Goal: Navigation & Orientation: Find specific page/section

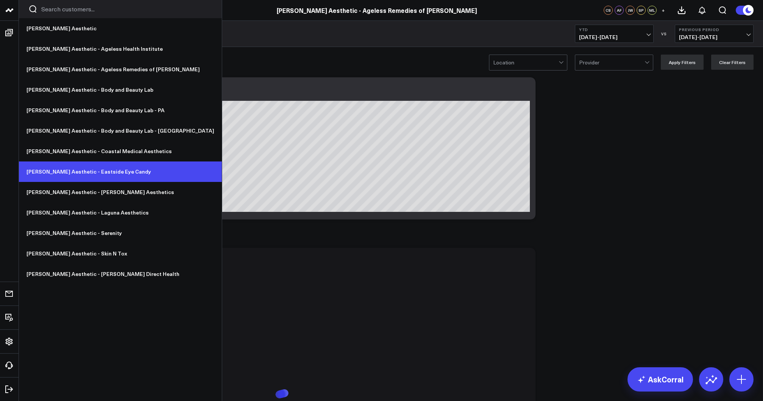
click at [82, 171] on link "[PERSON_NAME] Aesthetic - Eastside Eye Candy" at bounding box center [120, 171] width 203 height 20
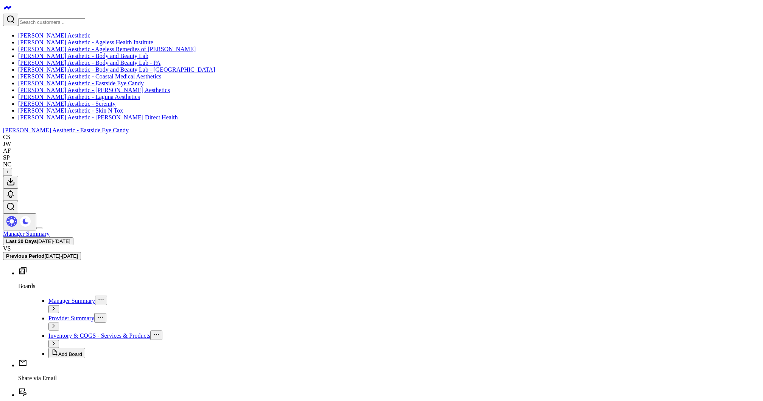
click at [48, 315] on span "Provider Summary" at bounding box center [71, 318] width 46 height 6
click at [48, 297] on span "Manager Summary" at bounding box center [71, 300] width 47 height 6
click at [78, 107] on link "[PERSON_NAME] Aesthetic - Serenity" at bounding box center [66, 103] width 97 height 6
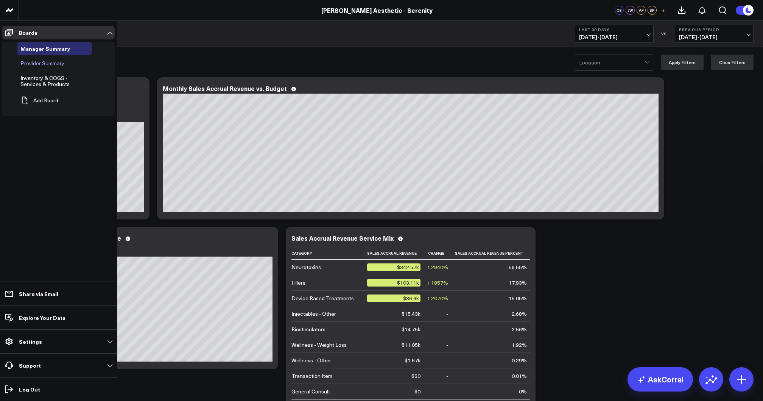
click at [36, 62] on span "Provider Summary" at bounding box center [42, 62] width 44 height 7
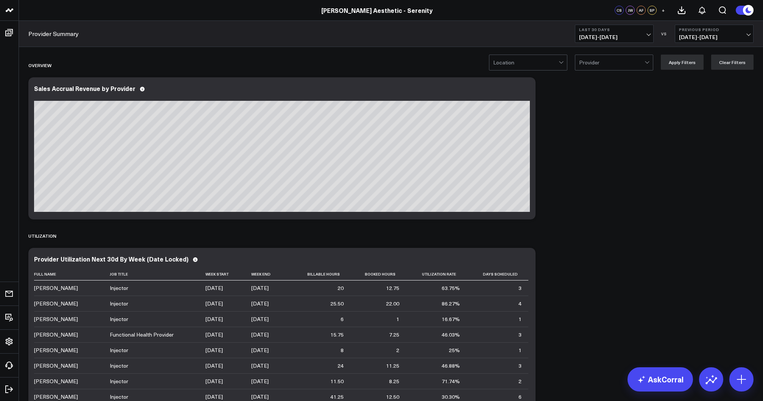
click at [611, 31] on b "Last 30 Days" at bounding box center [614, 29] width 70 height 5
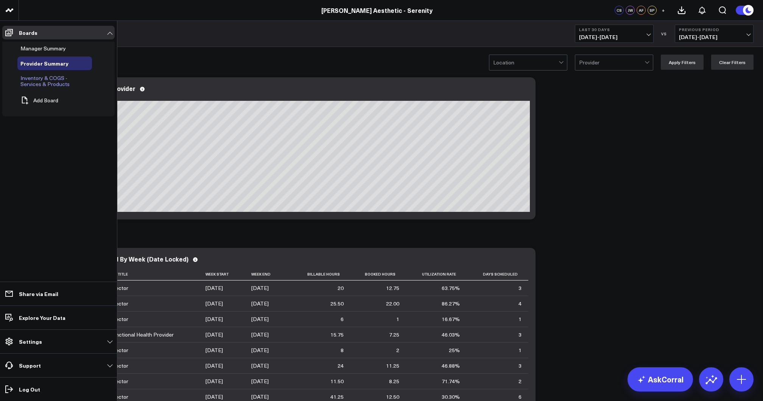
click at [41, 82] on span "Inventory & COGS - Services & Products" at bounding box center [44, 80] width 49 height 13
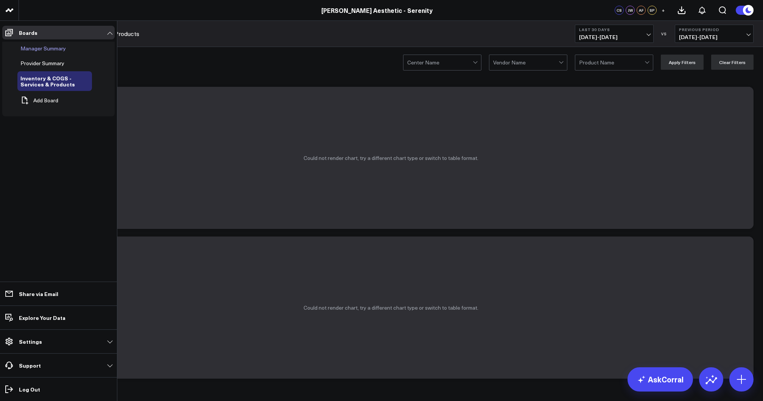
click at [43, 50] on span "Manager Summary" at bounding box center [42, 48] width 45 height 7
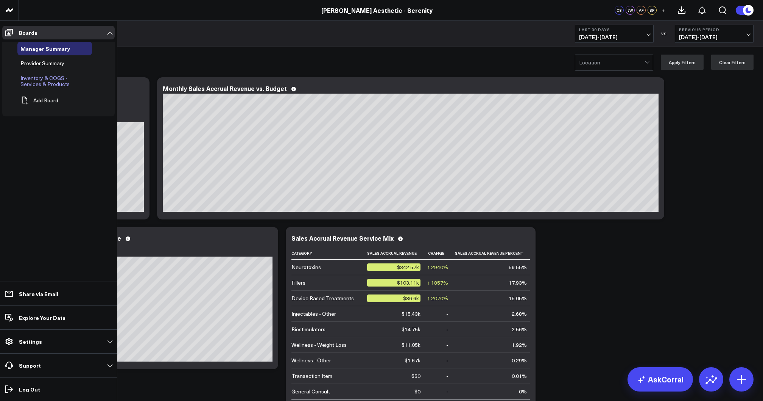
click at [33, 81] on span "Inventory & COGS - Services & Products" at bounding box center [44, 80] width 49 height 13
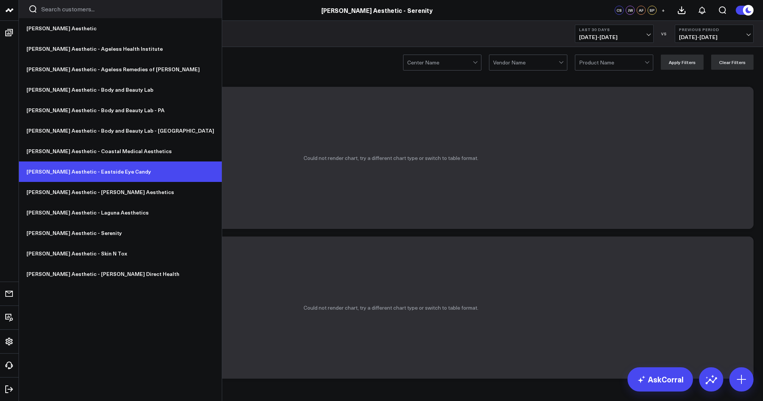
click at [75, 176] on link "[PERSON_NAME] Aesthetic - Eastside Eye Candy" at bounding box center [120, 171] width 203 height 20
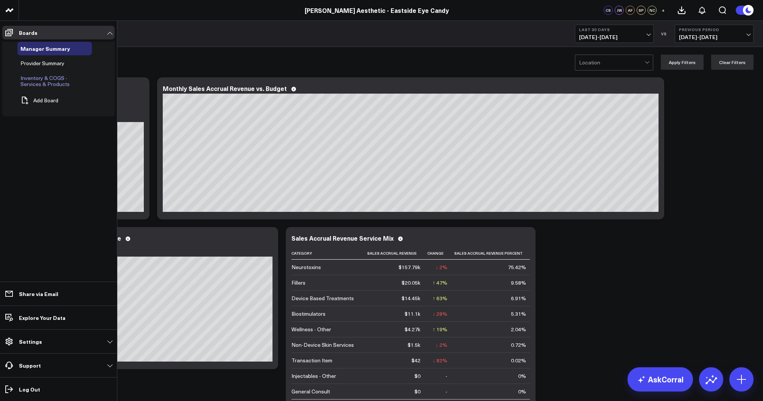
click at [40, 80] on span "Inventory & COGS - Services & Products" at bounding box center [44, 80] width 49 height 13
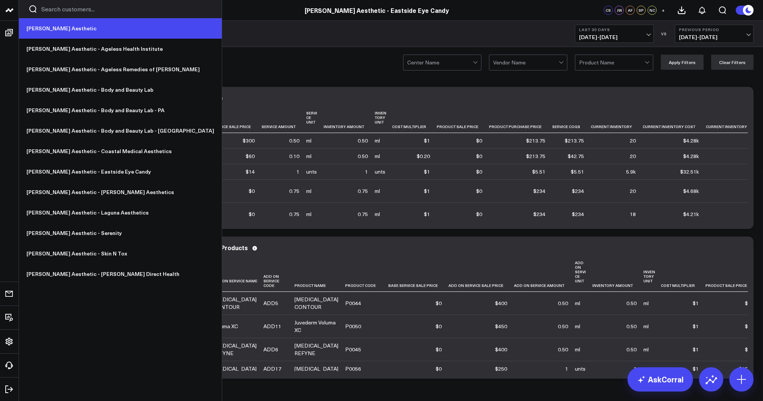
click at [40, 25] on link "[PERSON_NAME] Aesthetic" at bounding box center [120, 28] width 203 height 20
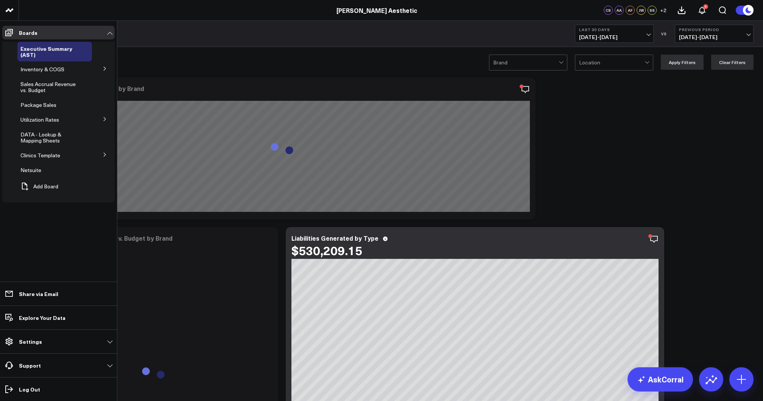
click at [103, 70] on icon at bounding box center [105, 68] width 5 height 5
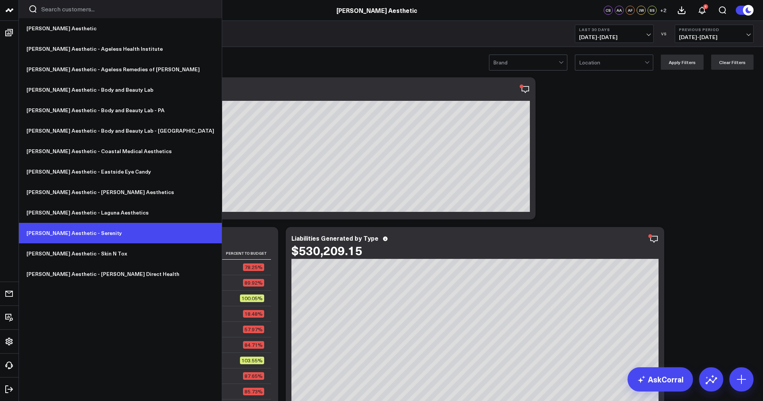
click at [78, 232] on link "[PERSON_NAME] Aesthetic - Serenity" at bounding box center [120, 233] width 203 height 20
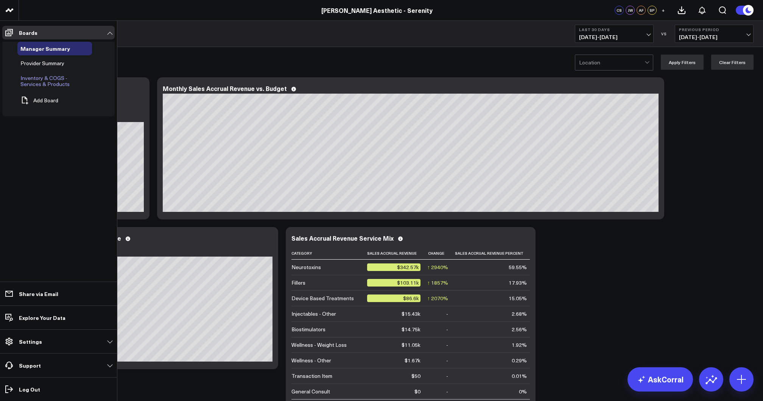
click at [41, 82] on span "Inventory & COGS - Services & Products" at bounding box center [44, 80] width 49 height 13
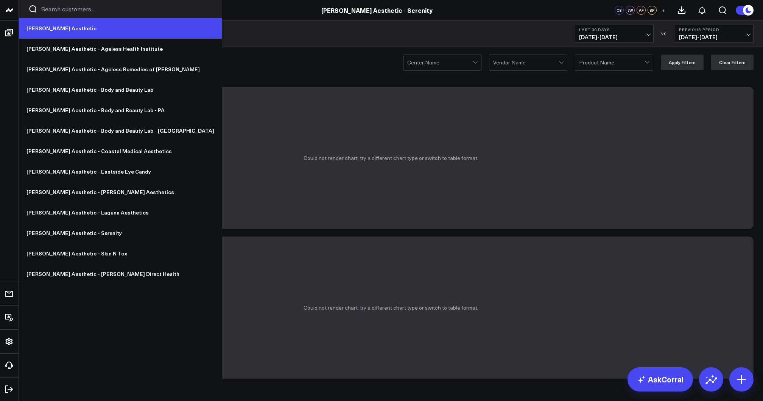
click at [46, 32] on link "[PERSON_NAME] Aesthetic" at bounding box center [120, 28] width 203 height 20
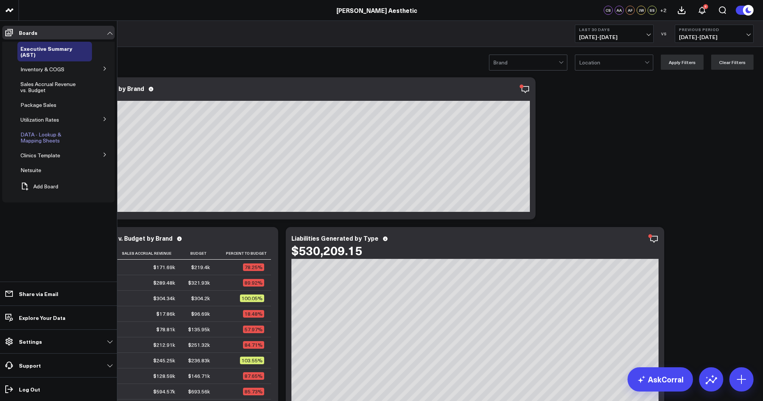
click at [41, 136] on span "DATA - Lookup & Mapping Sheets" at bounding box center [40, 137] width 41 height 13
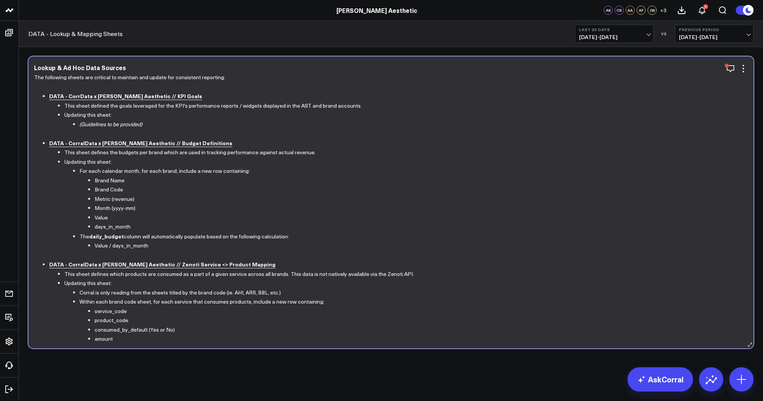
click at [152, 262] on b "DATA - CorralData x Annie Aesthetic // Zenoti Service <> Product Mapping" at bounding box center [162, 264] width 226 height 8
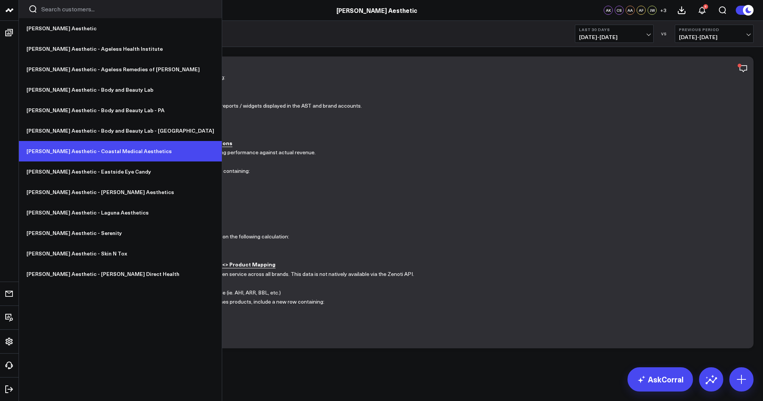
click at [84, 153] on link "[PERSON_NAME] Aesthetic - Coastal Medical Aesthetics" at bounding box center [120, 151] width 203 height 20
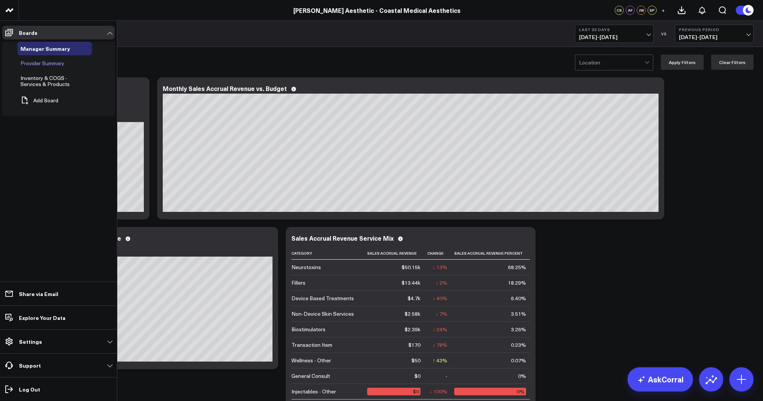
click at [38, 64] on span "Provider Summary" at bounding box center [42, 62] width 44 height 7
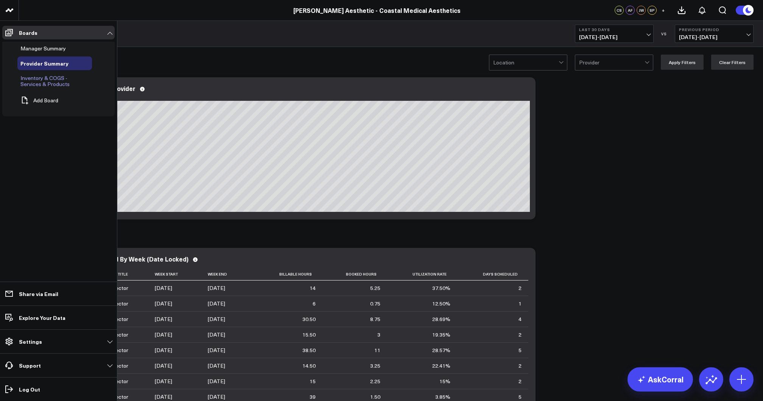
click at [33, 79] on span "Inventory & COGS - Services & Products" at bounding box center [44, 80] width 49 height 13
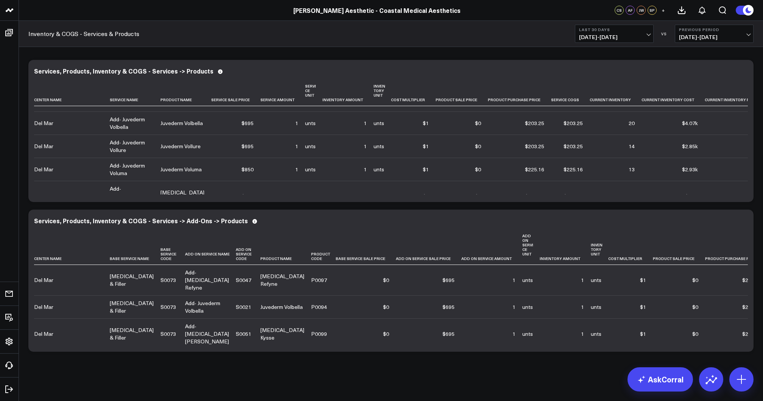
scroll to position [27, 0]
